Goal: Task Accomplishment & Management: Manage account settings

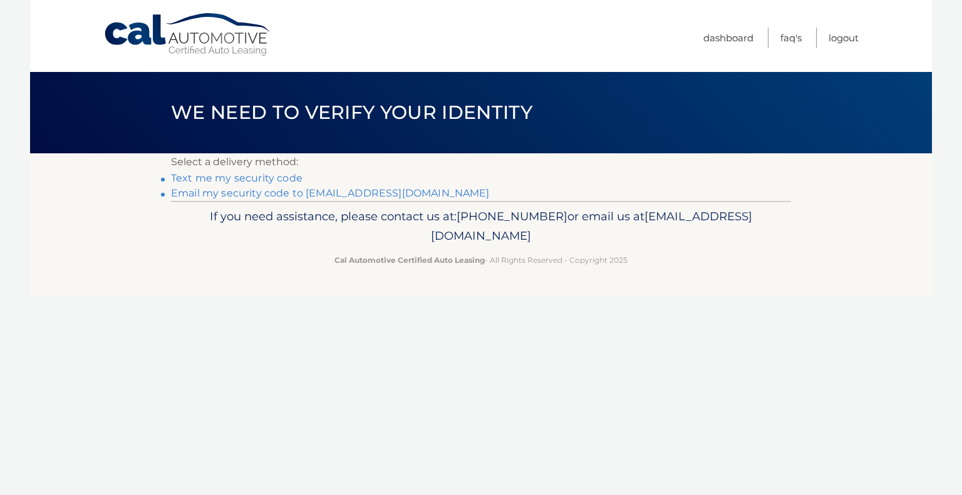
click at [279, 177] on link "Text me my security code" at bounding box center [236, 178] width 131 height 12
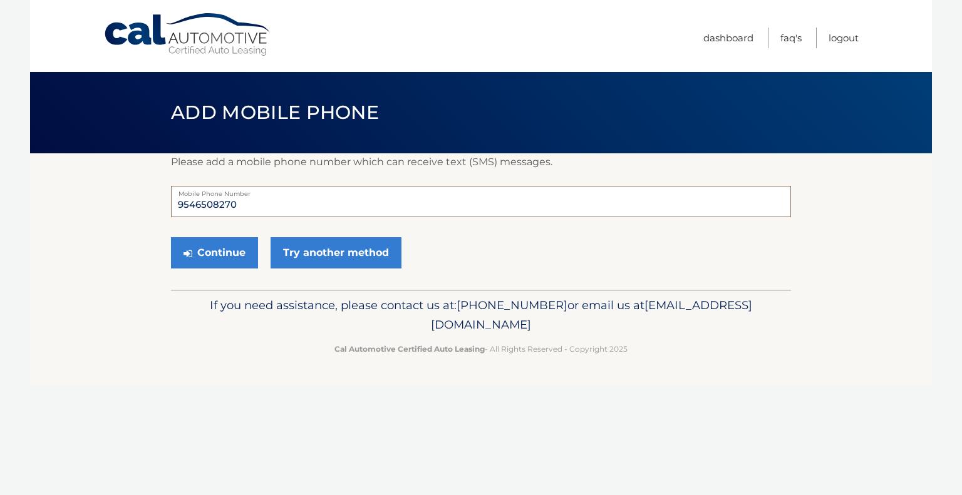
click at [255, 205] on input "9546508270" at bounding box center [481, 201] width 620 height 31
type input "[PHONE_NUMBER]"
click at [239, 250] on button "Continue" at bounding box center [214, 252] width 87 height 31
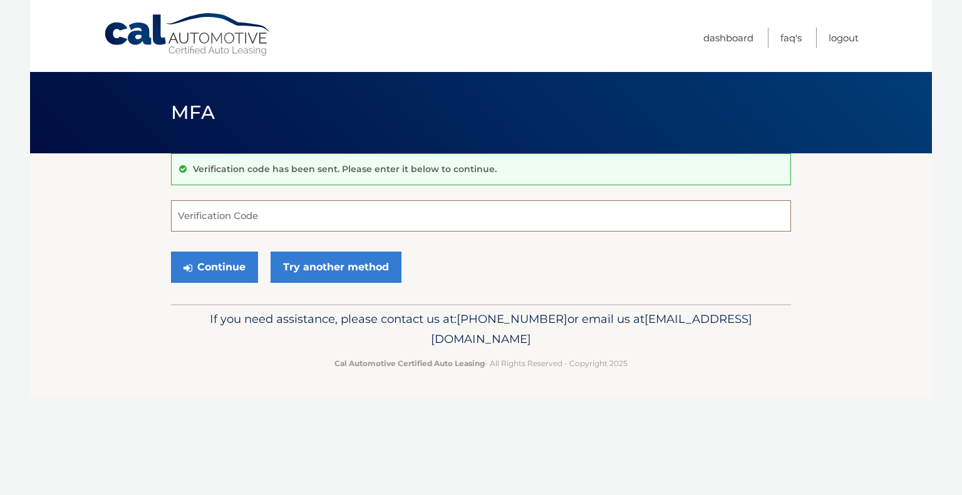
click at [230, 217] on input "Verification Code" at bounding box center [481, 215] width 620 height 31
type input "127083"
click at [468, 262] on div "Continue Try another method" at bounding box center [481, 268] width 620 height 43
click at [238, 265] on button "Continue" at bounding box center [214, 267] width 87 height 31
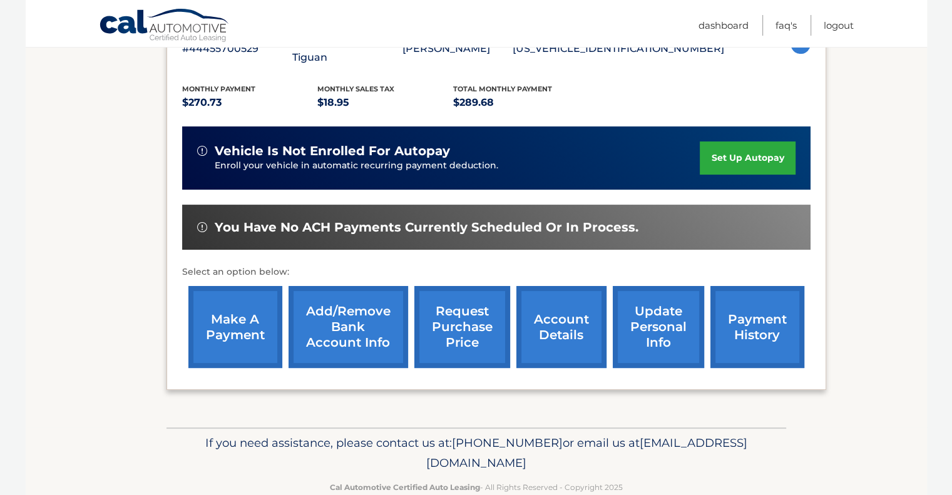
scroll to position [262, 0]
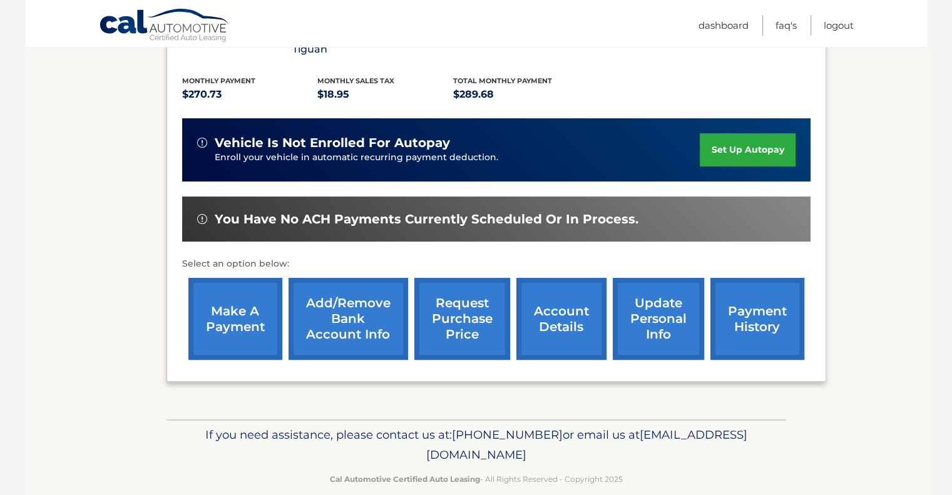
click at [550, 317] on link "account details" at bounding box center [562, 319] width 90 height 82
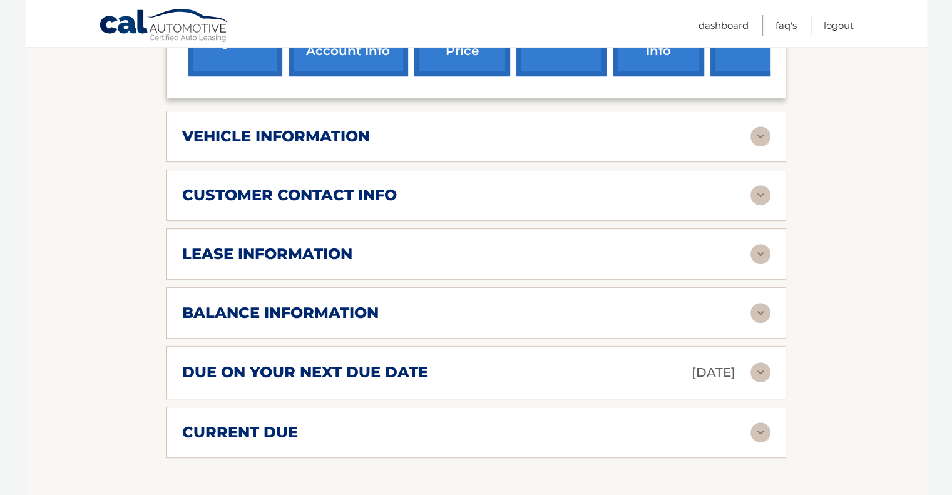
scroll to position [567, 0]
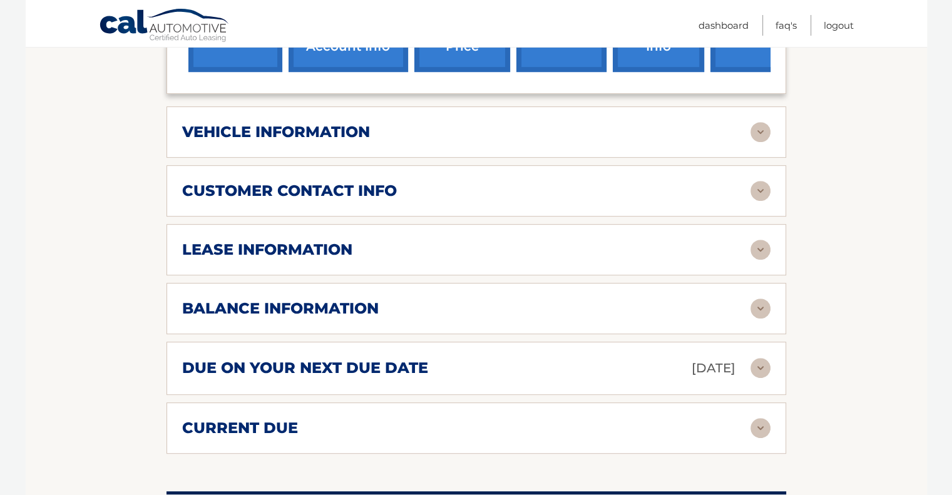
click at [761, 304] on img at bounding box center [761, 309] width 20 height 20
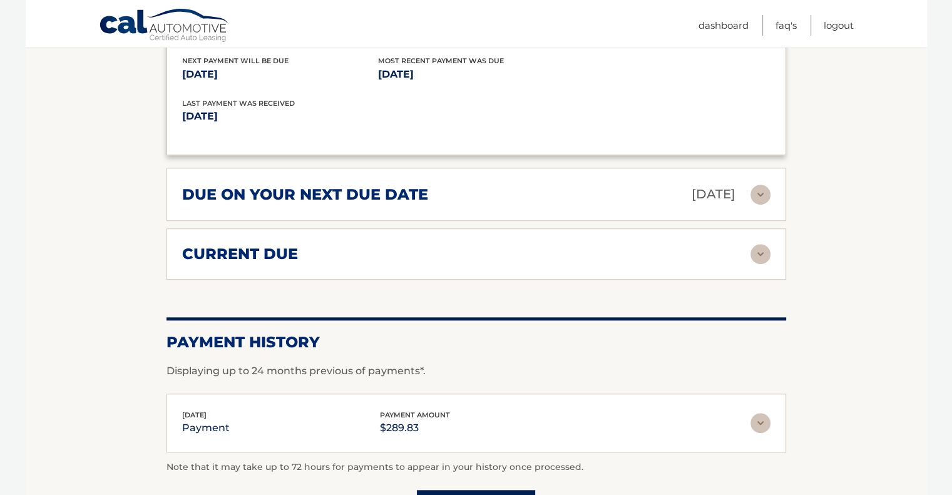
scroll to position [893, 0]
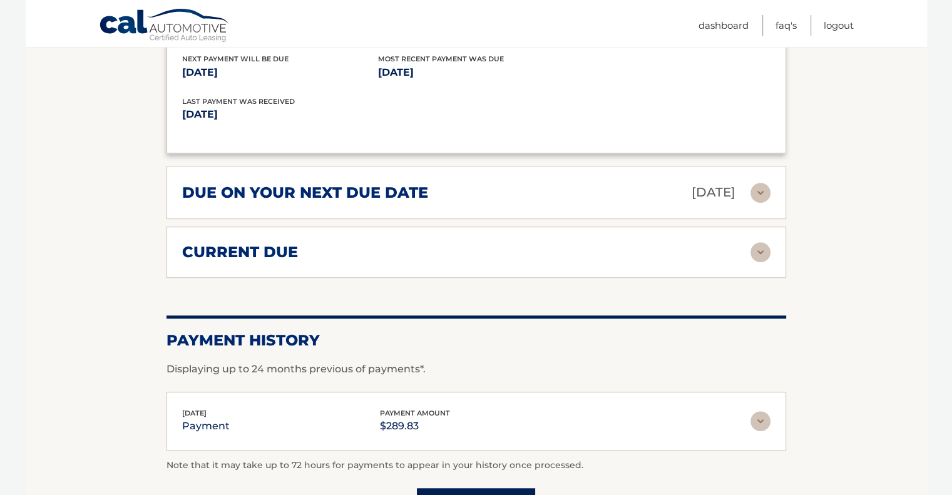
click at [763, 249] on img at bounding box center [761, 252] width 20 height 20
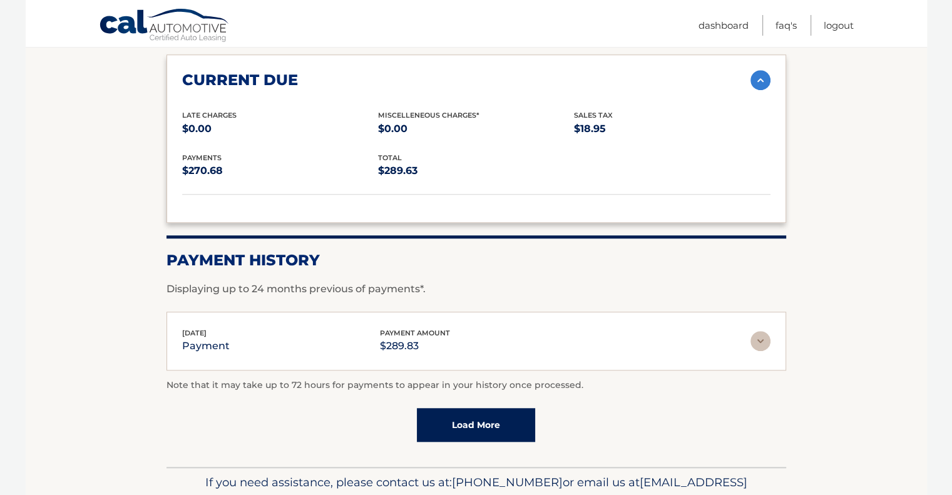
scroll to position [1127, 0]
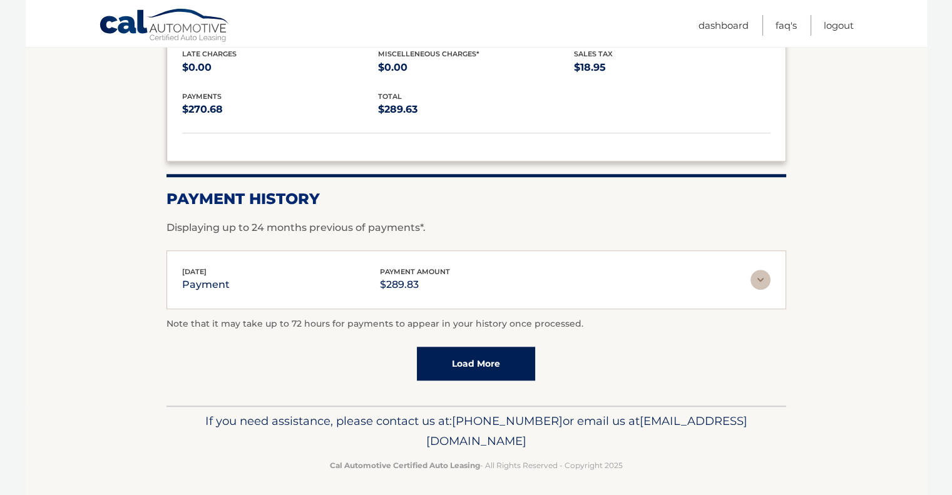
click at [513, 350] on link "Load More" at bounding box center [476, 364] width 118 height 34
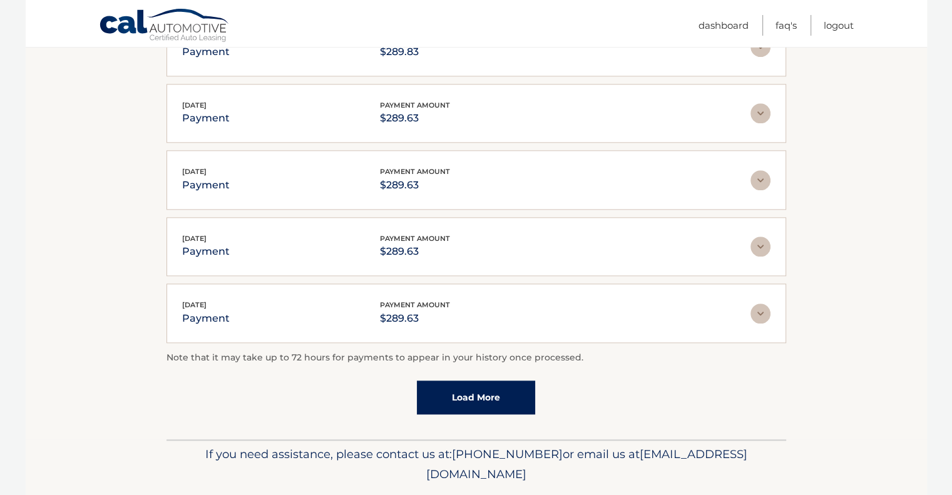
scroll to position [1437, 0]
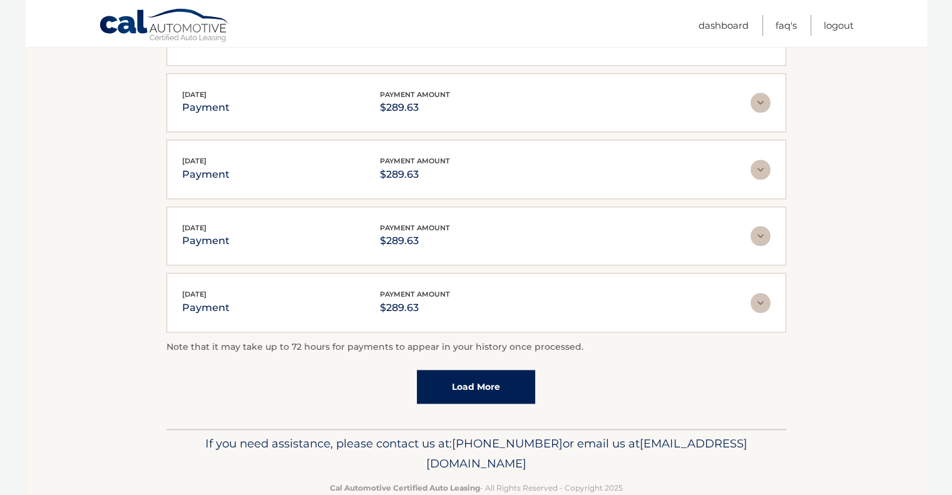
click at [515, 380] on link "Load More" at bounding box center [476, 387] width 118 height 34
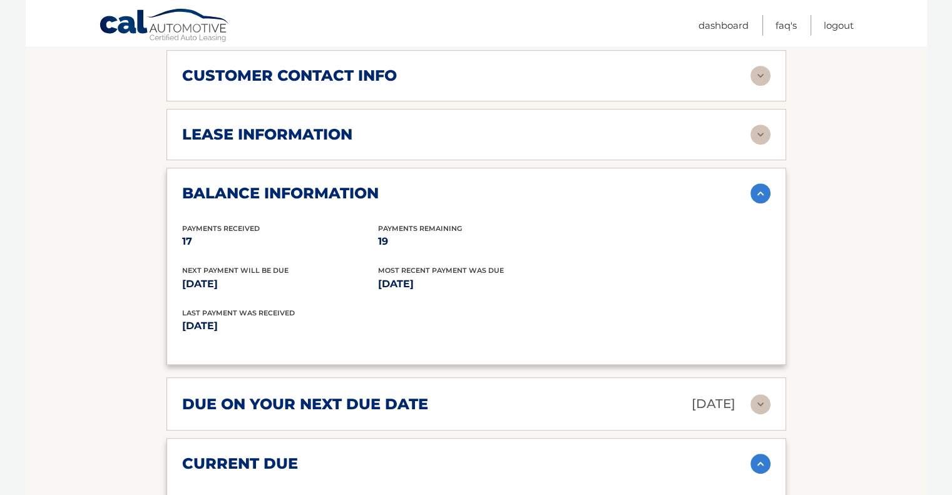
scroll to position [619, 0]
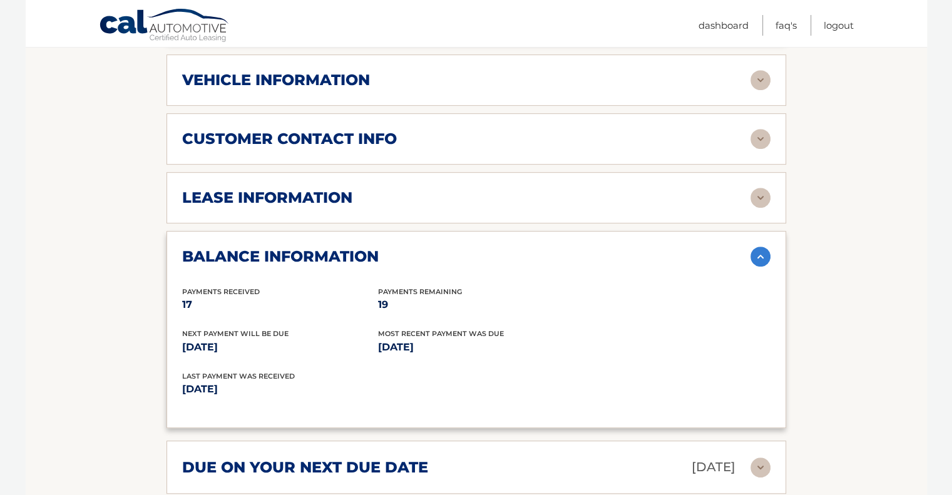
click at [759, 190] on img at bounding box center [761, 198] width 20 height 20
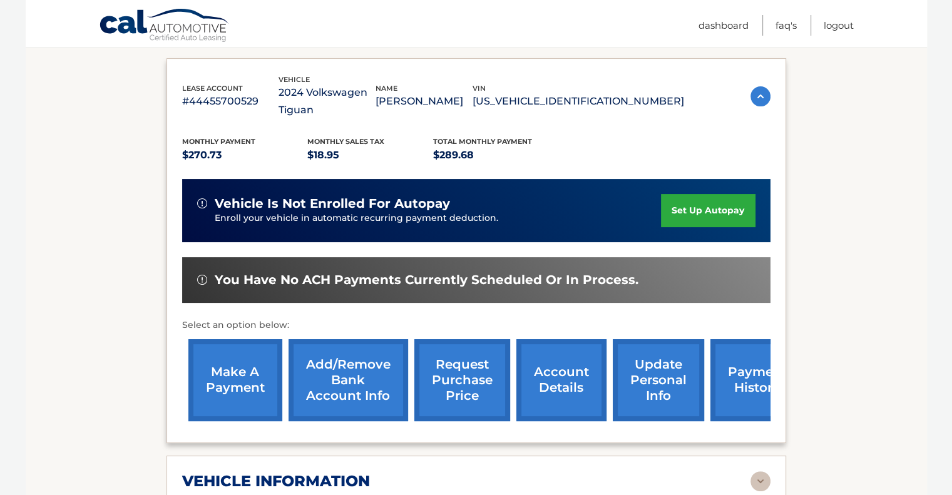
scroll to position [177, 0]
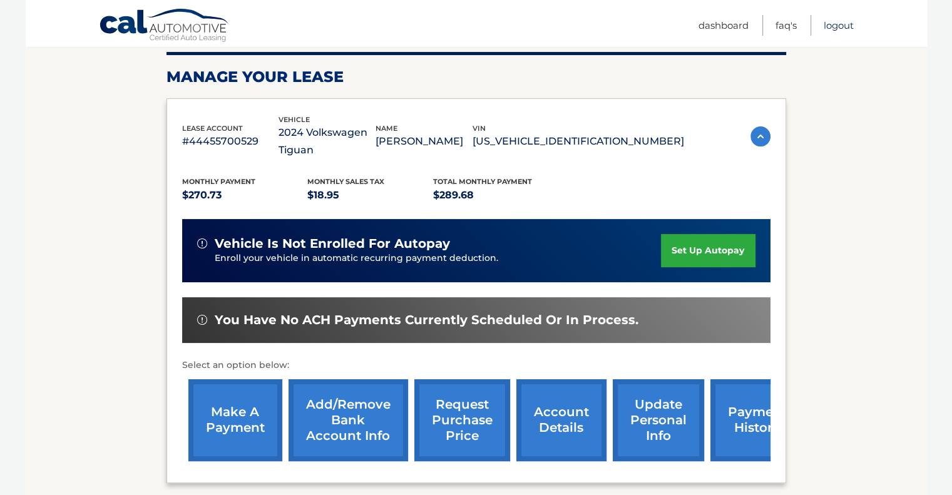
click at [834, 25] on link "Logout" at bounding box center [839, 25] width 30 height 21
